Goal: Information Seeking & Learning: Learn about a topic

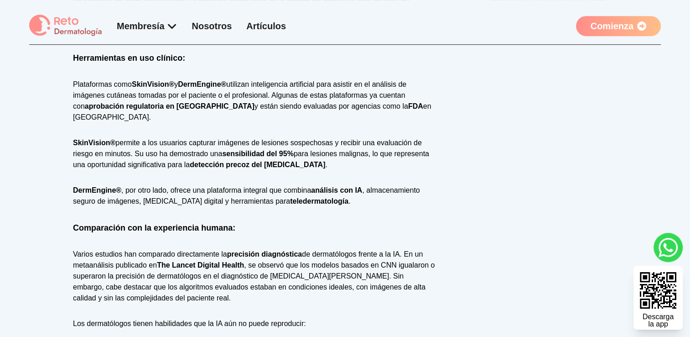
scroll to position [645, 0]
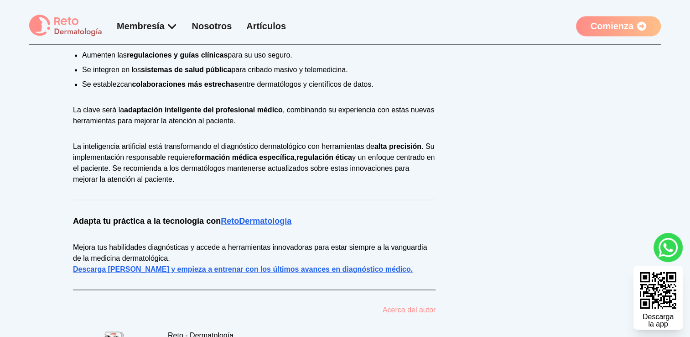
scroll to position [1361, 0]
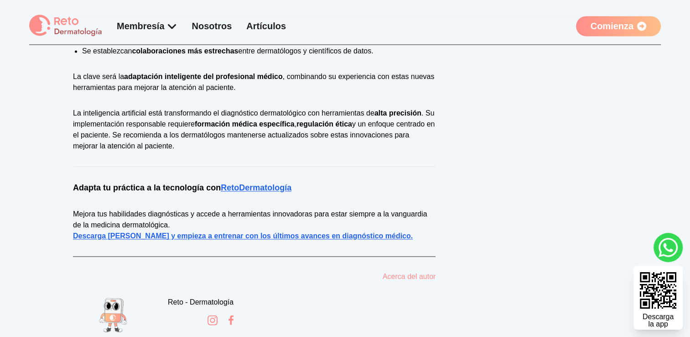
click at [341, 232] on link "Descarga Reto Derma y empieza a entrenar con los últimos avances en diagnóstico…" at bounding box center [243, 236] width 340 height 8
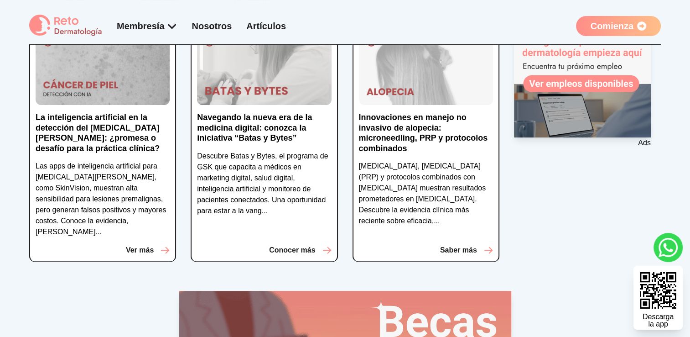
scroll to position [252, 0]
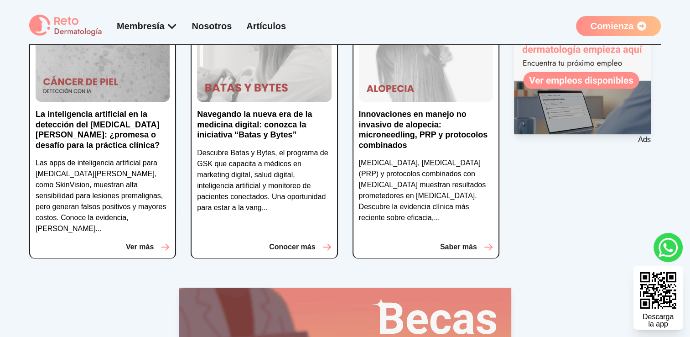
click at [458, 241] on p "Saber más" at bounding box center [458, 246] width 37 height 11
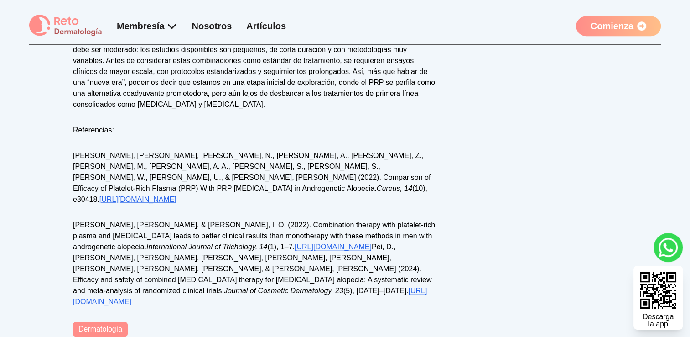
scroll to position [942, 0]
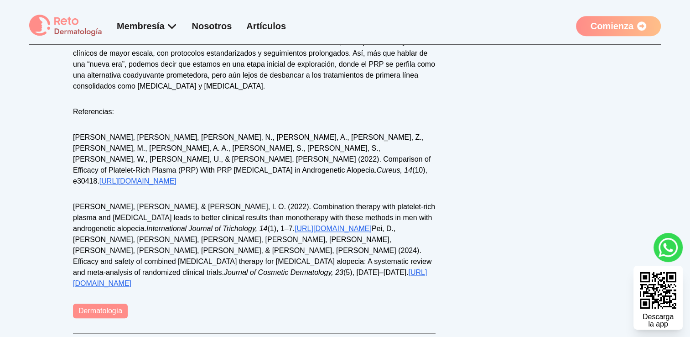
click at [177, 177] on link "[URL][DOMAIN_NAME]" at bounding box center [137, 181] width 77 height 8
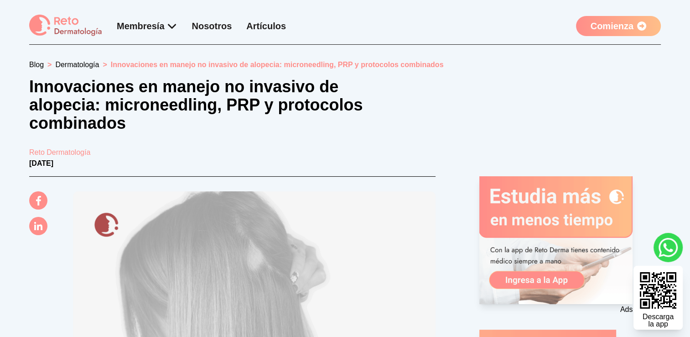
scroll to position [214, 0]
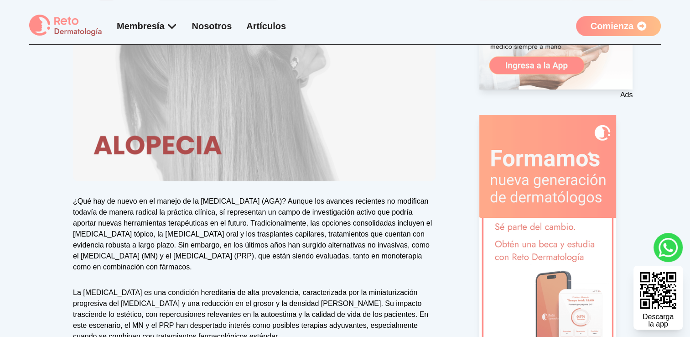
click at [657, 286] on img at bounding box center [658, 290] width 46 height 46
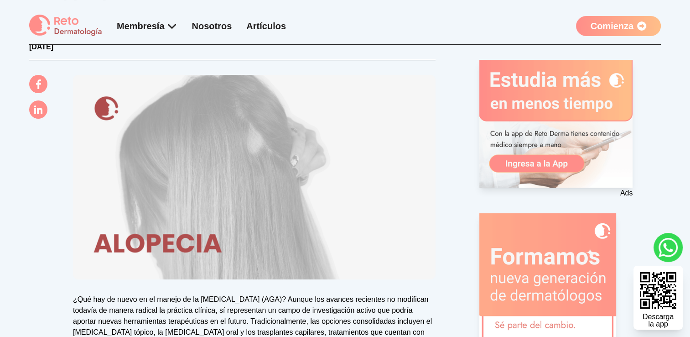
scroll to position [0, 0]
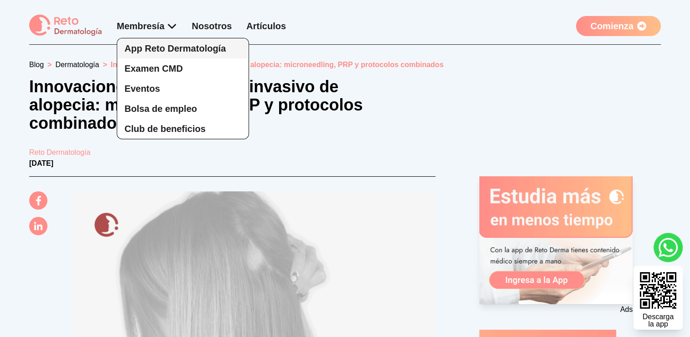
click at [134, 49] on span "App Reto Dermatología" at bounding box center [175, 48] width 101 height 10
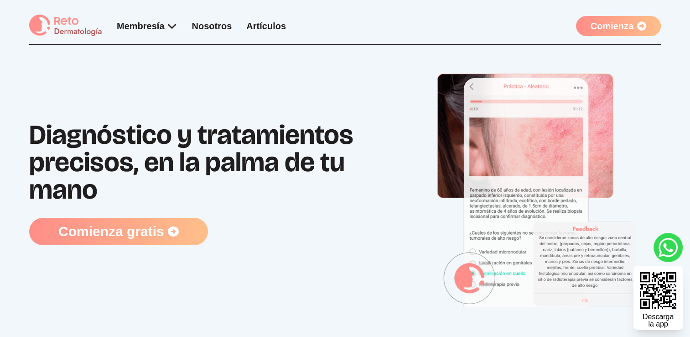
click at [146, 71] on div "Diagnóstico y tratamientos precisos, en la palma de tu mano Comienza gratis" at bounding box center [218, 182] width 379 height 247
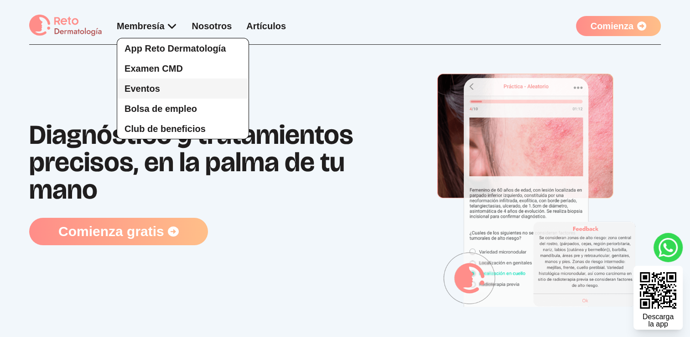
click at [139, 87] on span "Eventos" at bounding box center [143, 88] width 36 height 10
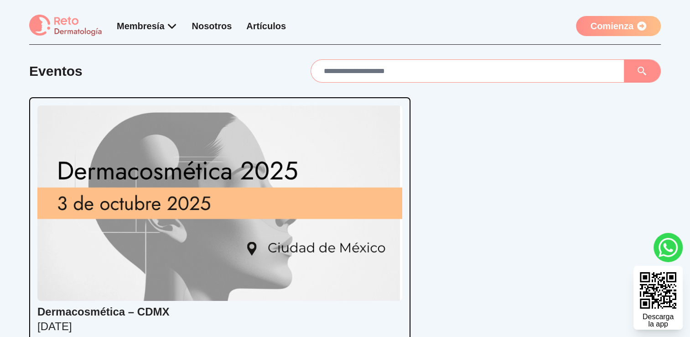
click at [257, 34] on div "Membresía App Reto Dermatología Examen CMD Eventos Bolsa de empleo Club de bene…" at bounding box center [157, 26] width 257 height 22
click at [257, 25] on link "Artículos" at bounding box center [266, 26] width 40 height 10
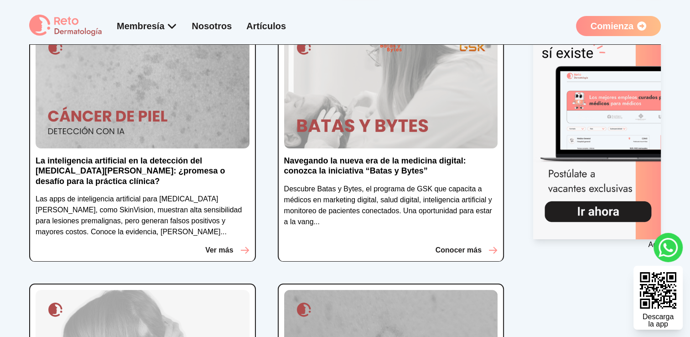
scroll to position [140, 0]
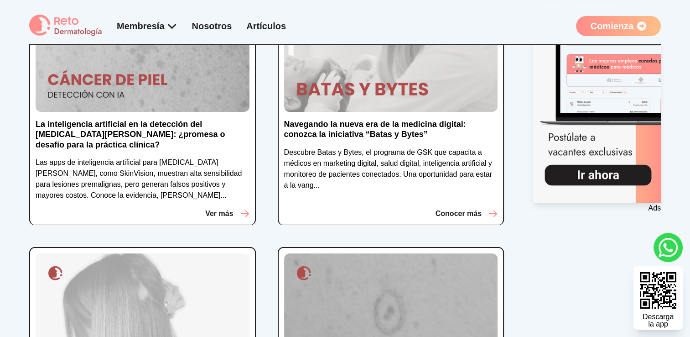
click at [357, 127] on p "Navegando la nueva era de la medicina digital: conozca la iniciativa “Batas y B…" at bounding box center [391, 129] width 214 height 21
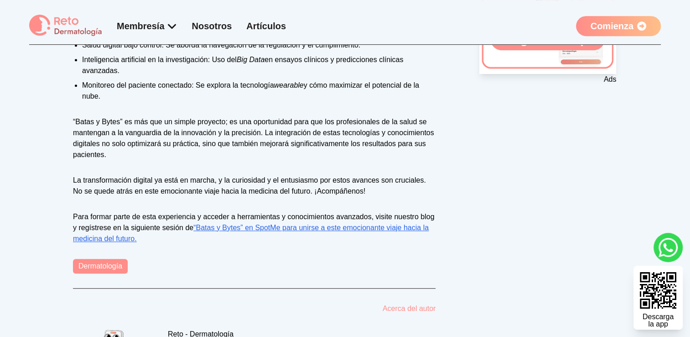
scroll to position [523, 0]
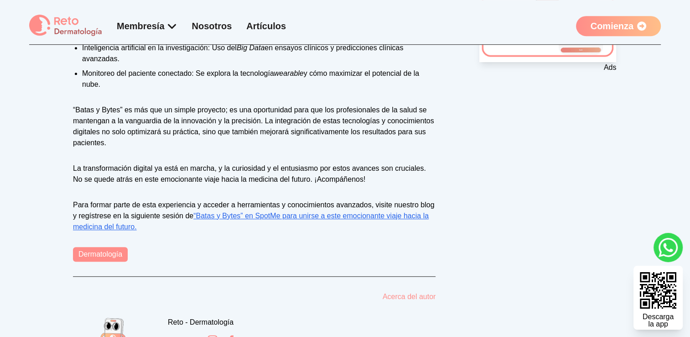
click at [265, 213] on link "“Batas y Bytes” en SpotMe para unirse a este emocionante viaje hacia la medicin…" at bounding box center [251, 221] width 356 height 19
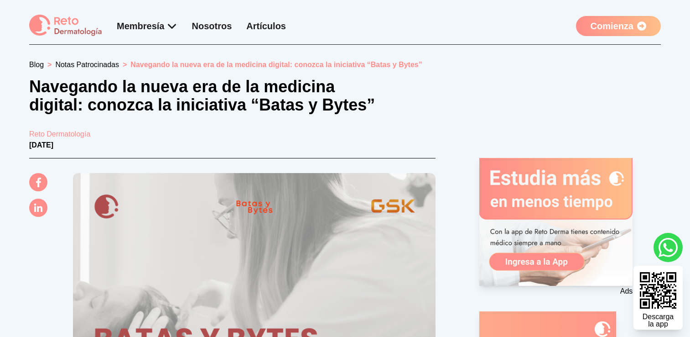
scroll to position [523, 0]
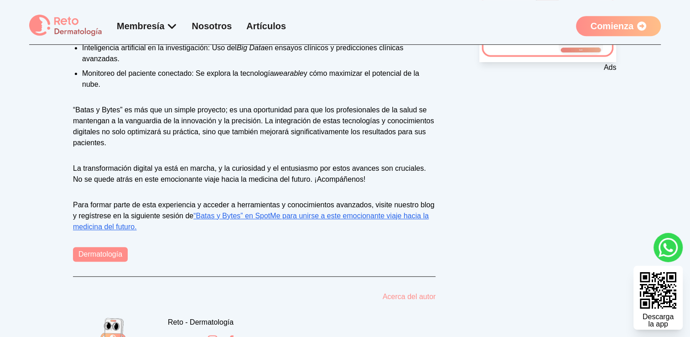
click at [95, 258] on link "Dermatología" at bounding box center [100, 254] width 55 height 15
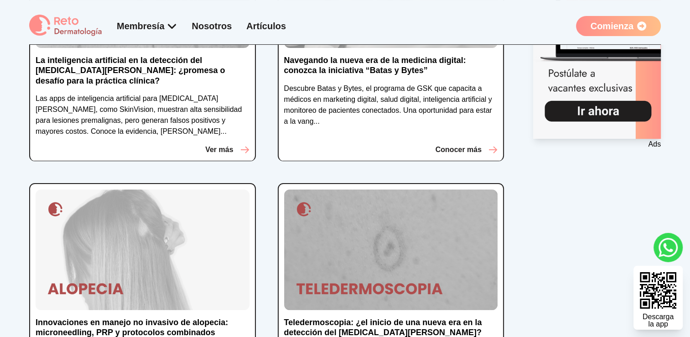
scroll to position [171, 0]
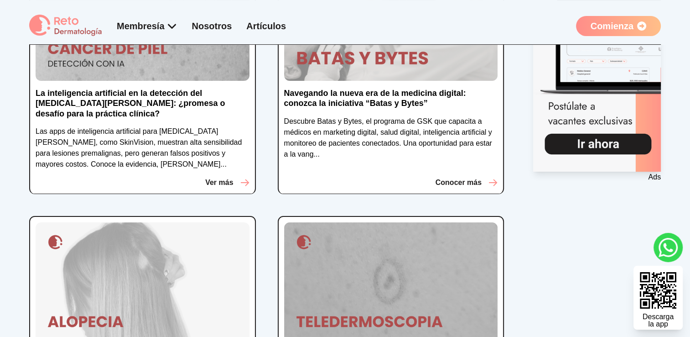
click at [214, 177] on p "Ver más" at bounding box center [219, 182] width 28 height 11
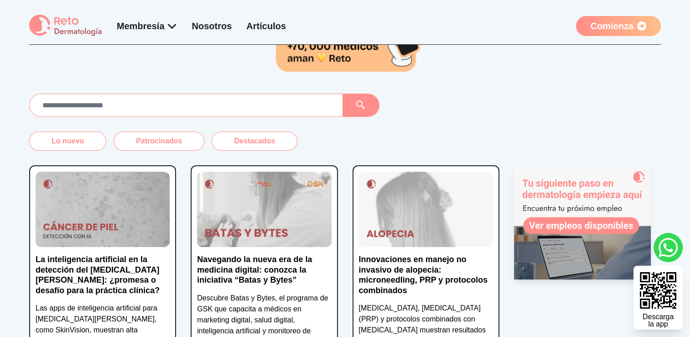
scroll to position [252, 0]
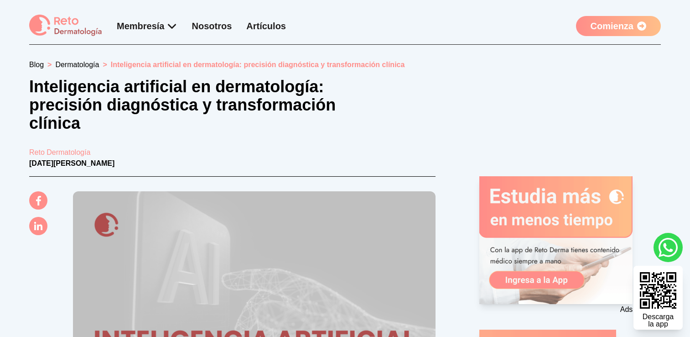
scroll to position [1361, 0]
